Goal: Task Accomplishment & Management: Use online tool/utility

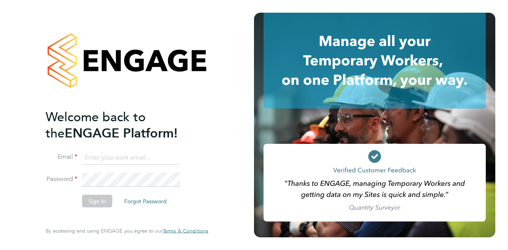
type input "dom.fusco@wates.co.uk"
click at [95, 200] on button "Sign In" at bounding box center [97, 201] width 30 height 13
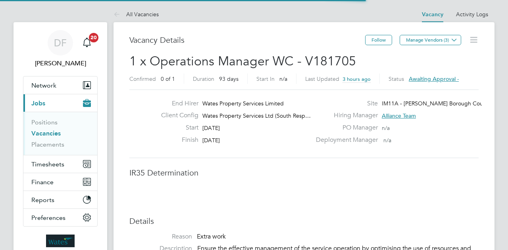
scroll to position [14, 124]
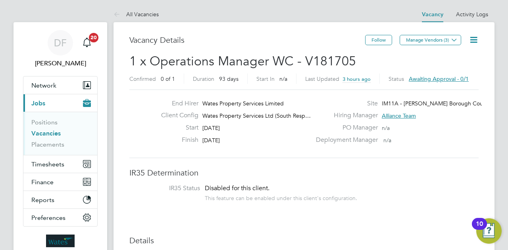
click at [472, 43] on icon at bounding box center [473, 40] width 10 height 10
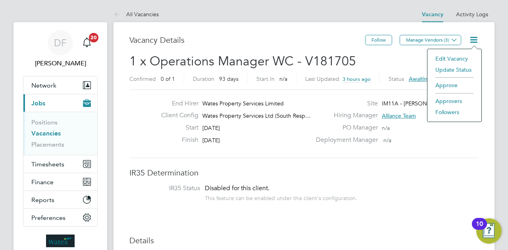
click at [451, 84] on li "Approve" at bounding box center [454, 85] width 46 height 11
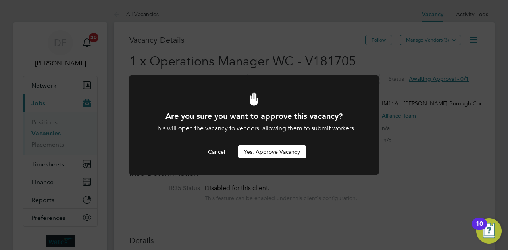
click at [278, 155] on button "Yes, Approve Vacancy" at bounding box center [272, 152] width 69 height 13
